Goal: Transaction & Acquisition: Purchase product/service

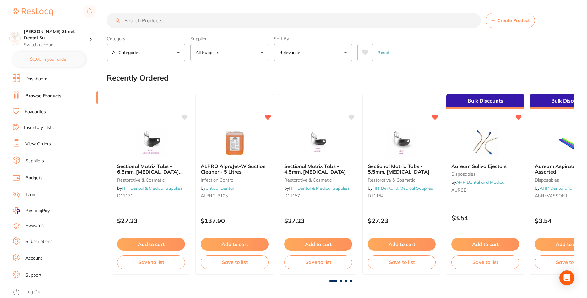
click at [191, 30] on section "Create Product Category All Categories All Categories 3D Printing anaesthetic a…" at bounding box center [341, 37] width 468 height 48
click at [184, 21] on input "search" at bounding box center [294, 21] width 374 height 16
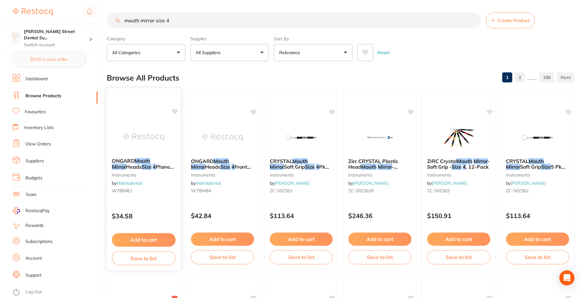
click at [156, 139] on img at bounding box center [143, 137] width 41 height 32
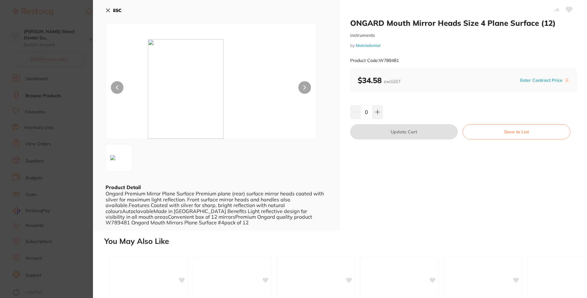
click at [74, 112] on section "ONGARD Mouth Mirror Heads Size 4 Plane Surface (12) instruments by Matrixdental…" at bounding box center [293, 149] width 587 height 298
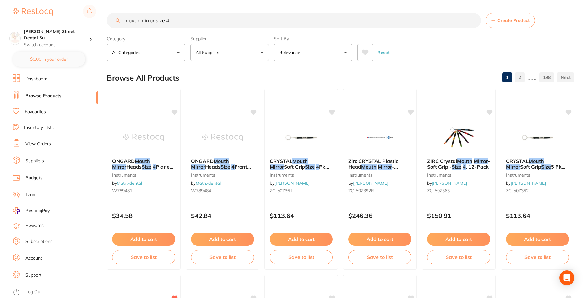
click at [199, 22] on input "mouth mirror size 4" at bounding box center [294, 21] width 374 height 16
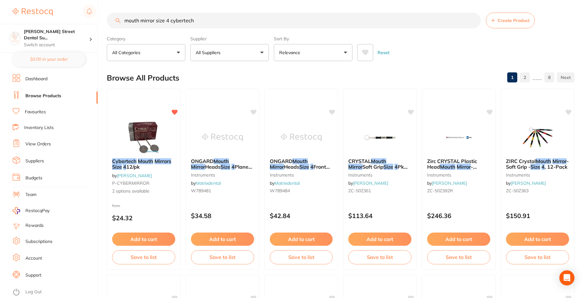
drag, startPoint x: 223, startPoint y: 18, endPoint x: 107, endPoint y: 20, distance: 116.6
click at [107, 20] on input "mouth mirror size 4 cybertech" at bounding box center [294, 21] width 374 height 16
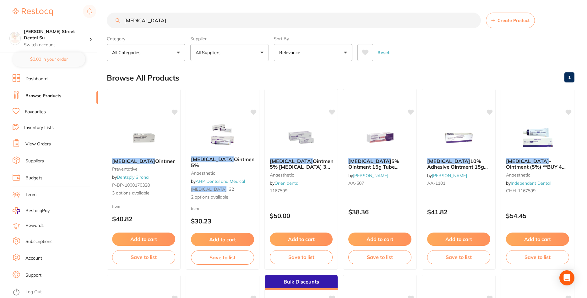
drag, startPoint x: 155, startPoint y: 24, endPoint x: 108, endPoint y: 21, distance: 46.3
click at [108, 21] on input "[MEDICAL_DATA]" at bounding box center [294, 21] width 374 height 16
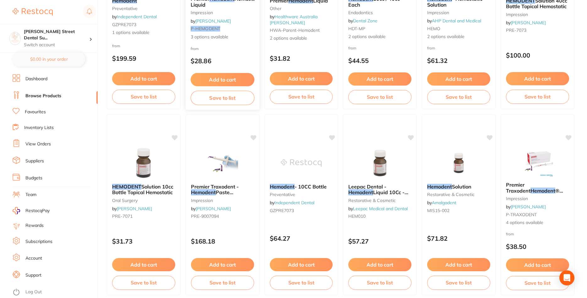
scroll to position [115, 0]
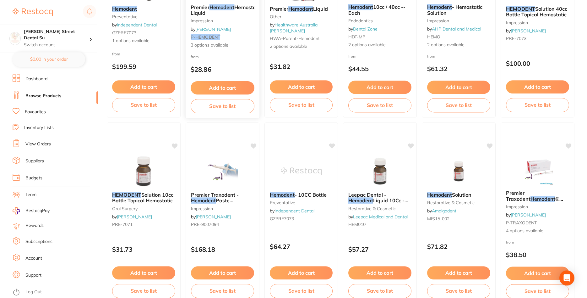
drag, startPoint x: 226, startPoint y: 137, endPoint x: 217, endPoint y: 135, distance: 8.3
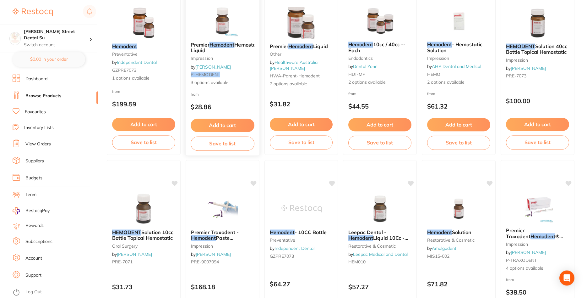
scroll to position [0, 0]
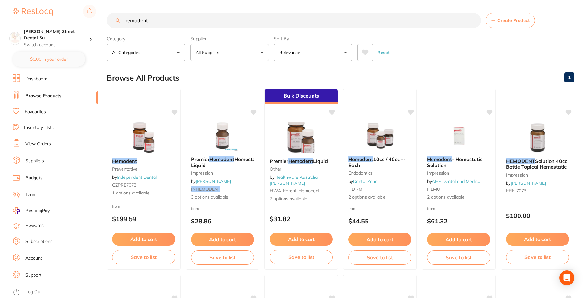
drag, startPoint x: 163, startPoint y: 17, endPoint x: 87, endPoint y: 17, distance: 76.4
click at [107, 17] on input "hemodent" at bounding box center [294, 21] width 374 height 16
type input "ic 100"
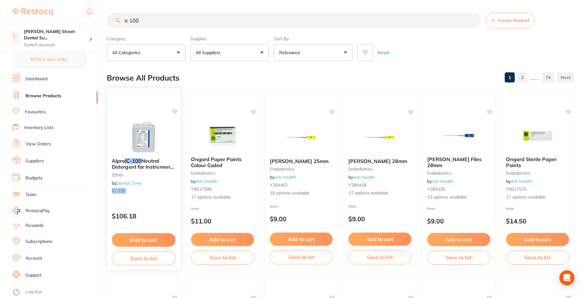
click at [156, 166] on span "Neutral Detergent for Instruments and Surfaces 5L" at bounding box center [143, 166] width 63 height 18
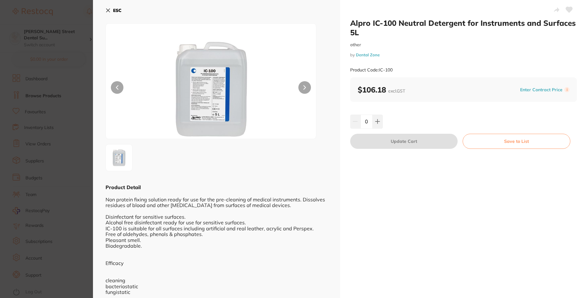
click at [545, 90] on button "Enter Contract Price" at bounding box center [541, 90] width 46 height 6
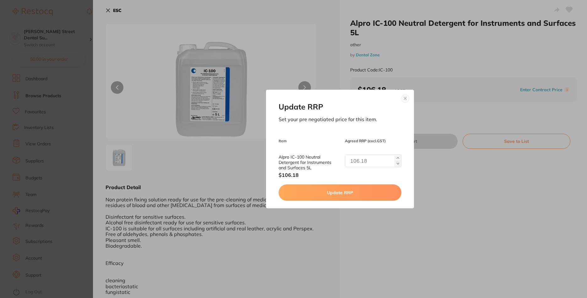
click at [404, 98] on button at bounding box center [406, 99] width 8 height 8
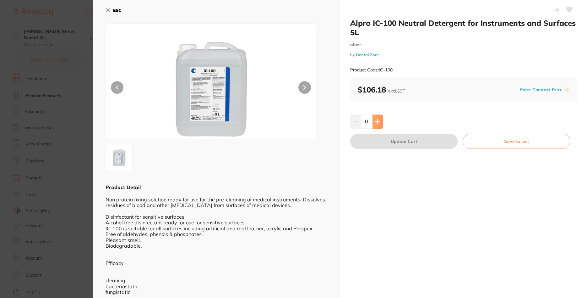
click at [378, 119] on button at bounding box center [378, 121] width 10 height 14
click at [376, 120] on icon at bounding box center [377, 121] width 5 height 5
type input "2"
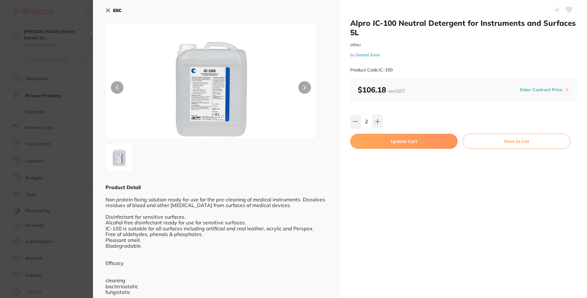
click at [433, 140] on button "Update Cart" at bounding box center [404, 141] width 108 height 15
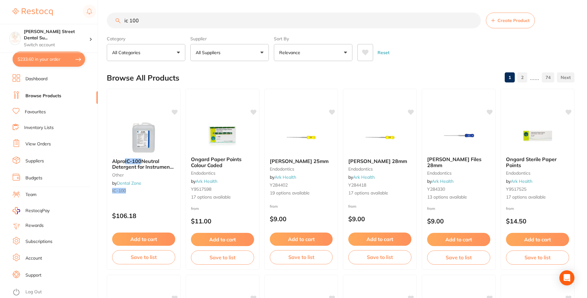
click at [72, 57] on button "$233.60 in your order" at bounding box center [49, 59] width 73 height 15
checkbox input "true"
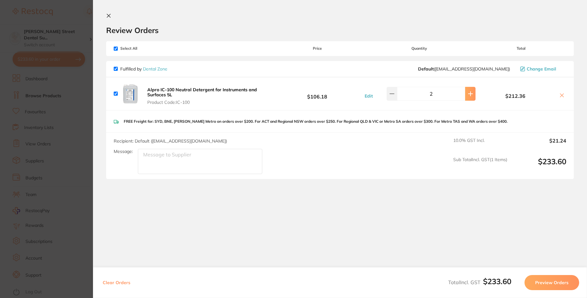
click at [470, 95] on icon at bounding box center [470, 93] width 5 height 5
type input "3"
click at [111, 15] on button at bounding box center [110, 16] width 8 height 6
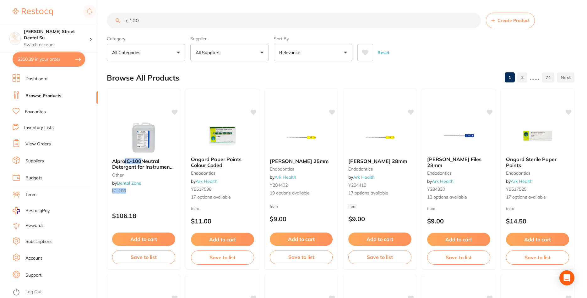
drag, startPoint x: 164, startPoint y: 19, endPoint x: 79, endPoint y: 14, distance: 85.0
click at [107, 14] on input "ic 100" at bounding box center [294, 21] width 374 height 16
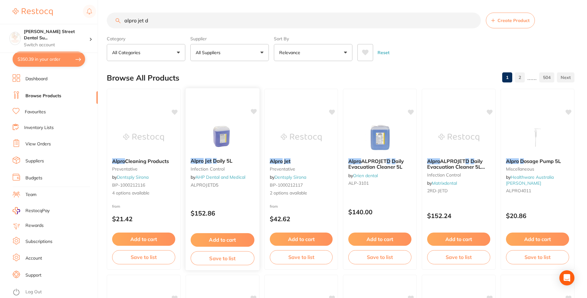
click at [218, 167] on small "infection control" at bounding box center [223, 168] width 64 height 5
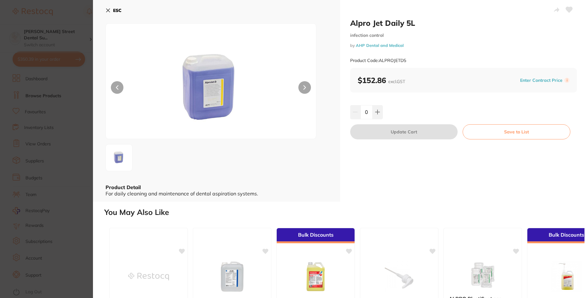
click at [88, 53] on section "Alpro Jet Daily 5L infection control by AHP Dental and Medical Product Code: AL…" at bounding box center [293, 149] width 587 height 298
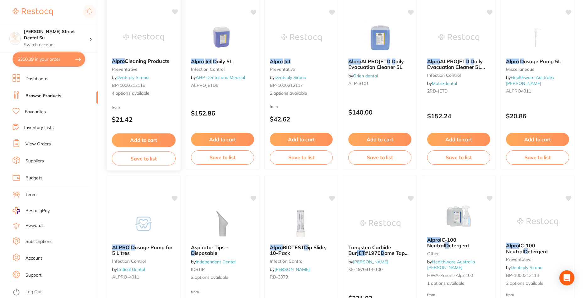
scroll to position [3, 0]
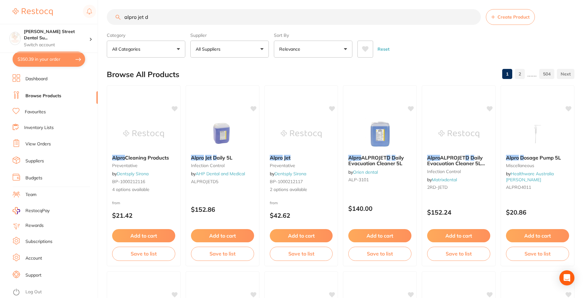
click at [150, 16] on input "alpro jet d" at bounding box center [294, 17] width 374 height 16
type input "alpro jet"
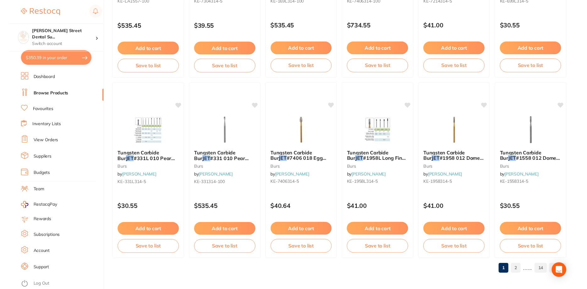
scroll to position [1490, 0]
